Goal: Task Accomplishment & Management: Use online tool/utility

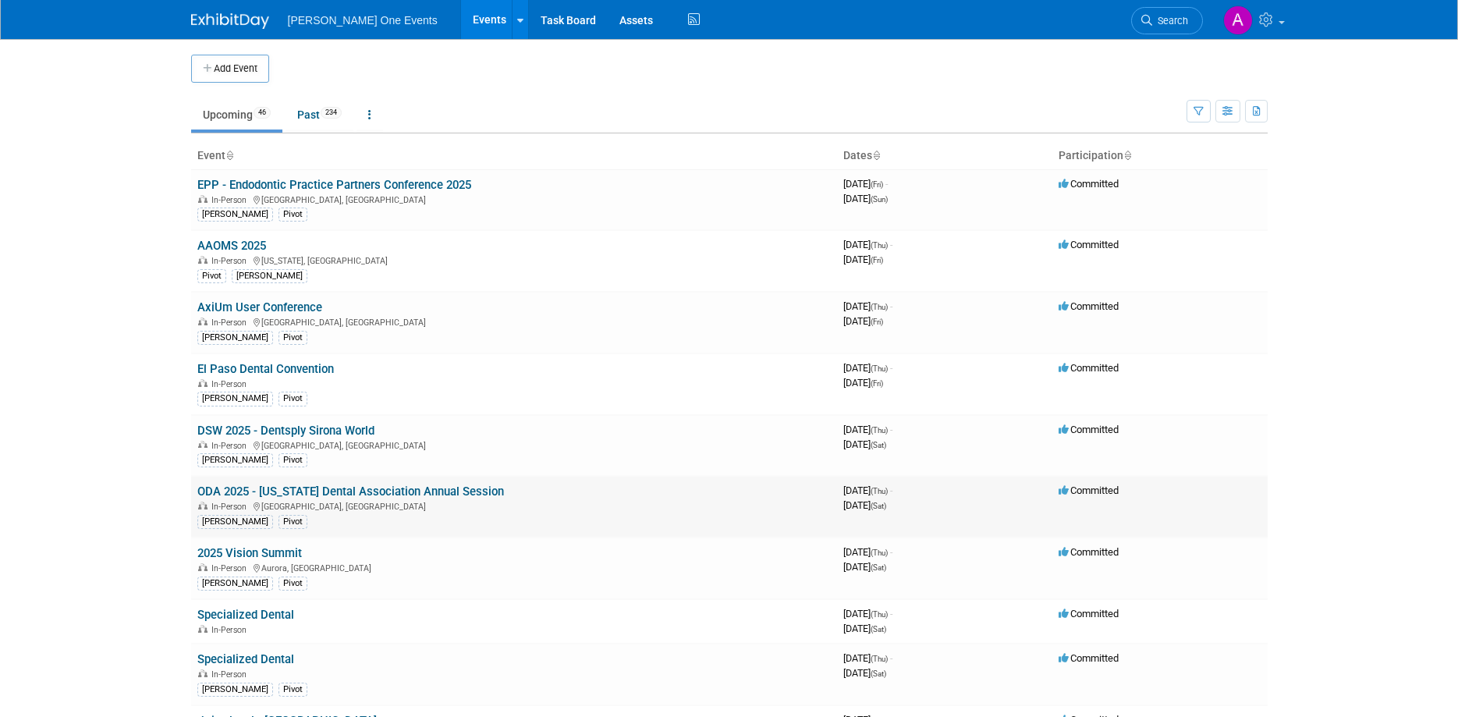
click at [261, 490] on link "ODA 2025 - [US_STATE] Dental Association Annual Session" at bounding box center [350, 492] width 307 height 14
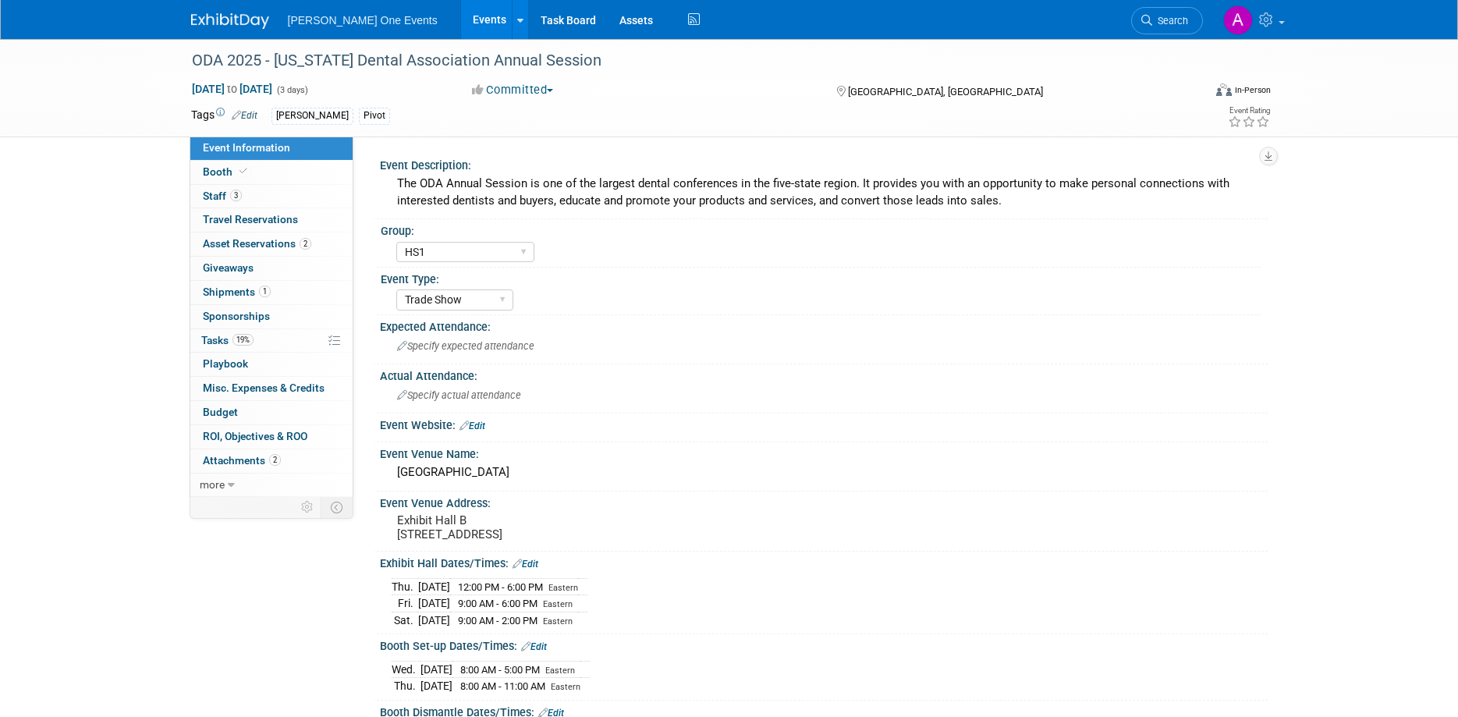
select select "HS1"
select select "Trade Show"
click at [243, 241] on span "Asset Reservations 2" at bounding box center [257, 243] width 108 height 12
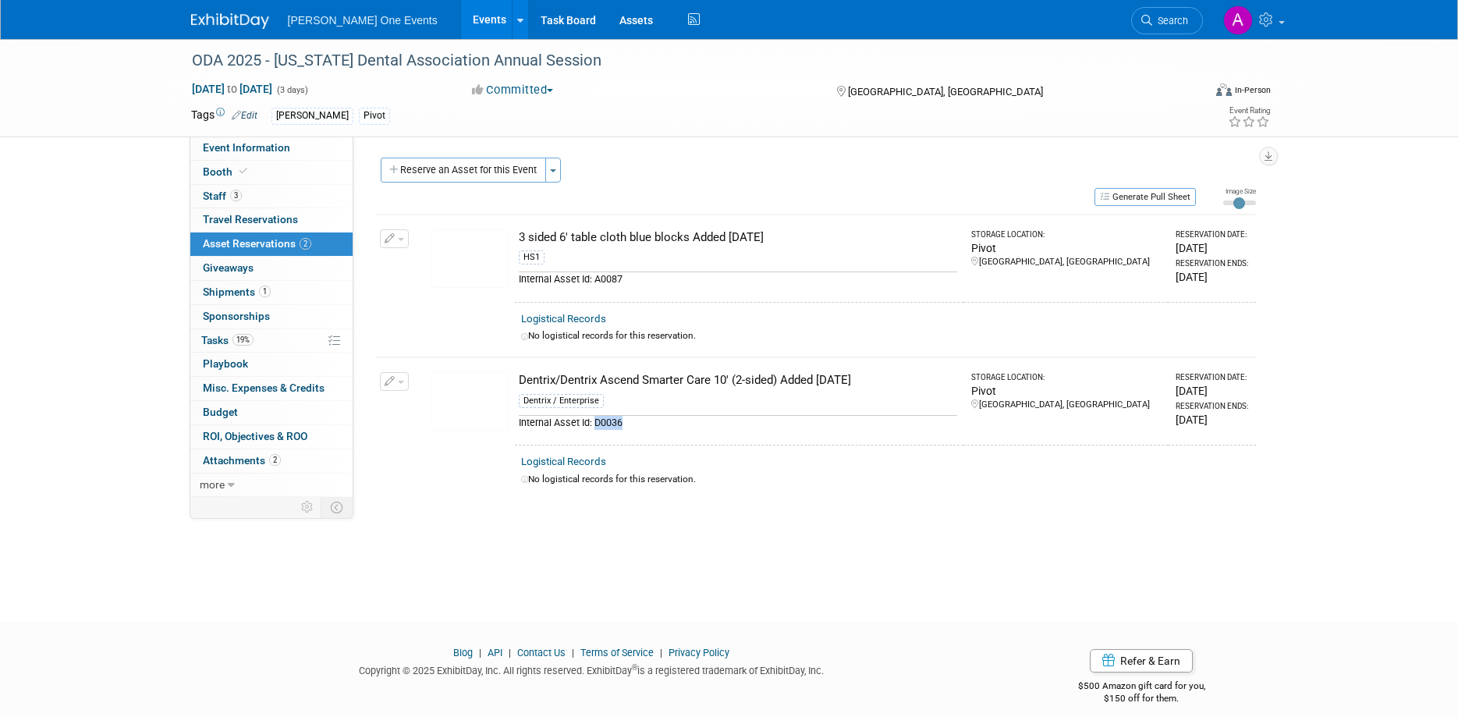
drag, startPoint x: 631, startPoint y: 425, endPoint x: 594, endPoint y: 427, distance: 37.5
click at [594, 427] on div "Internal Asset Id: D0036" at bounding box center [738, 422] width 438 height 15
copy div "D0036"
